Goal: Check status: Check status

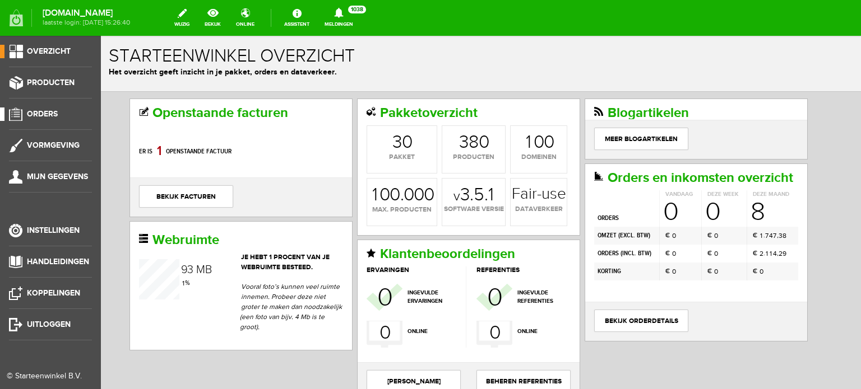
click at [49, 111] on span "Orders" at bounding box center [42, 114] width 31 height 10
